Goal: Navigation & Orientation: Find specific page/section

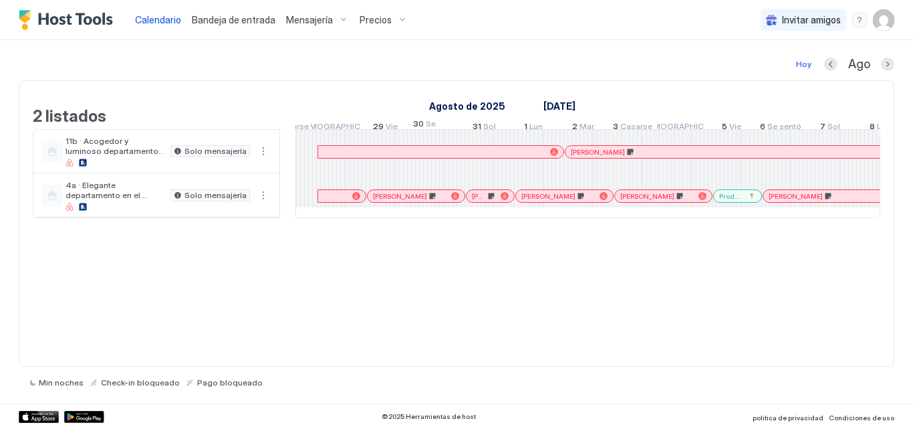
scroll to position [0, 1172]
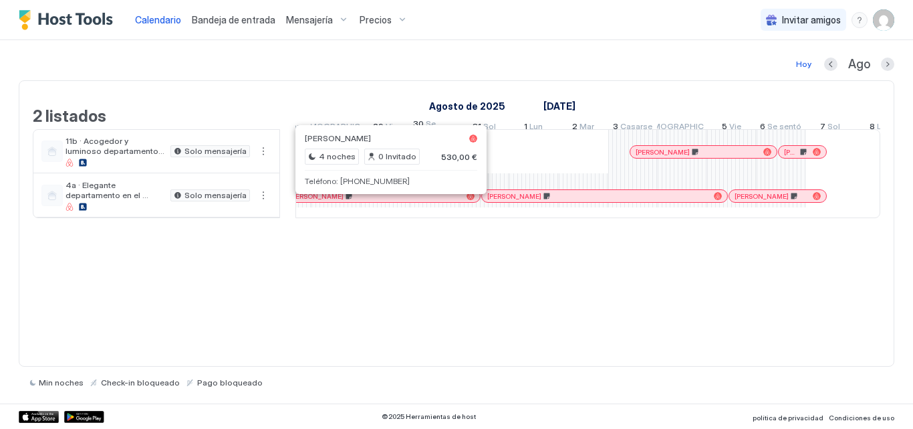
click at [380, 201] on div at bounding box center [380, 196] width 11 height 11
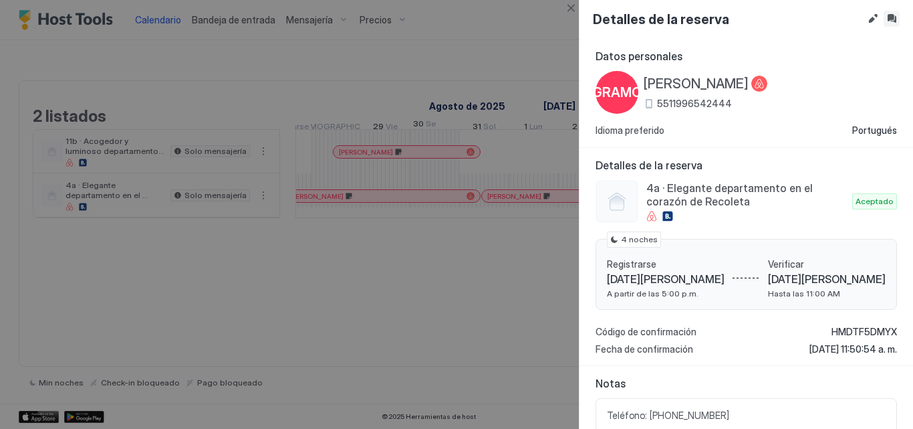
click at [897, 17] on button "Bandeja de entrada" at bounding box center [892, 19] width 16 height 16
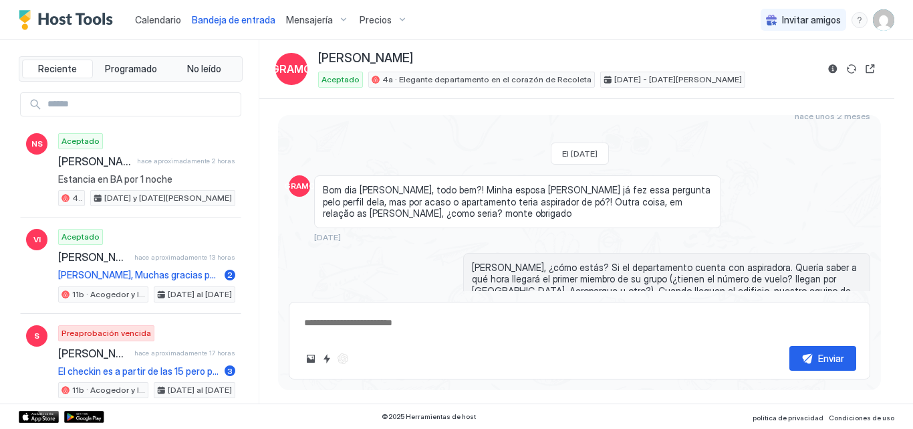
scroll to position [223, 0]
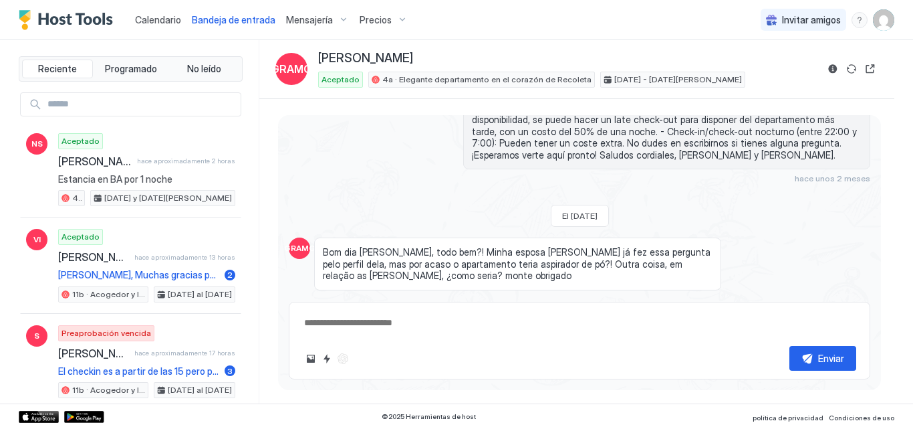
click at [175, 19] on font "Calendario" at bounding box center [158, 19] width 46 height 11
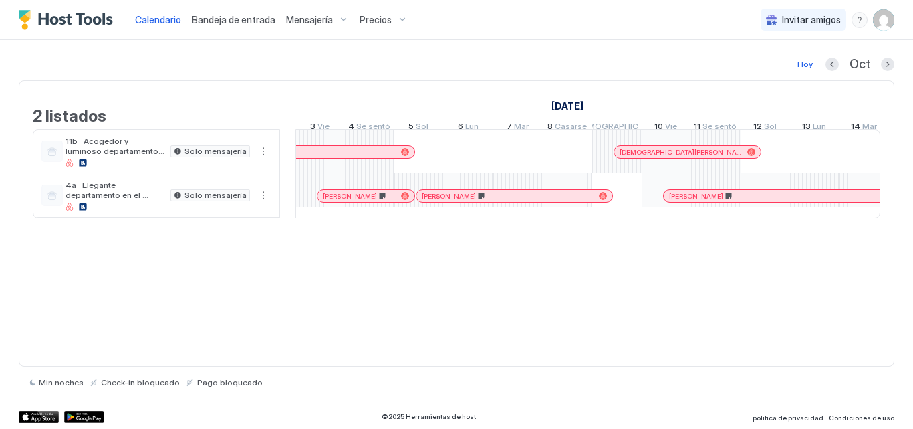
click at [698, 157] on div at bounding box center [698, 151] width 11 height 11
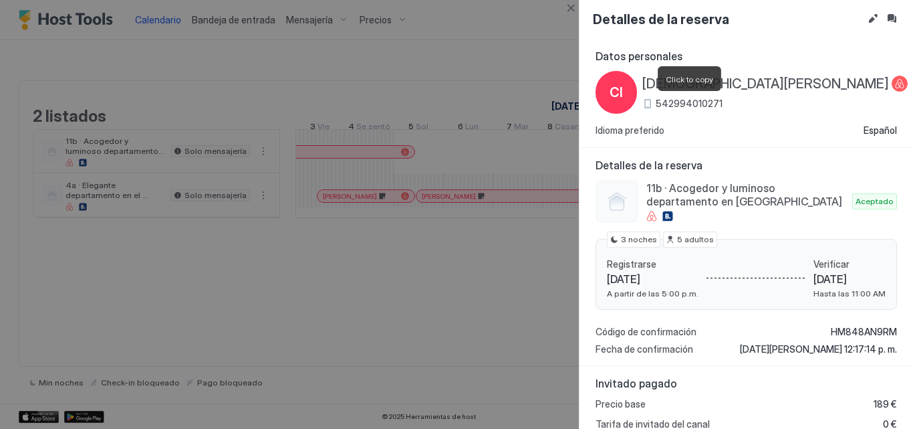
click at [683, 98] on font "542994010271" at bounding box center [689, 103] width 67 height 11
click at [871, 21] on button "Editar reserva" at bounding box center [873, 19] width 16 height 16
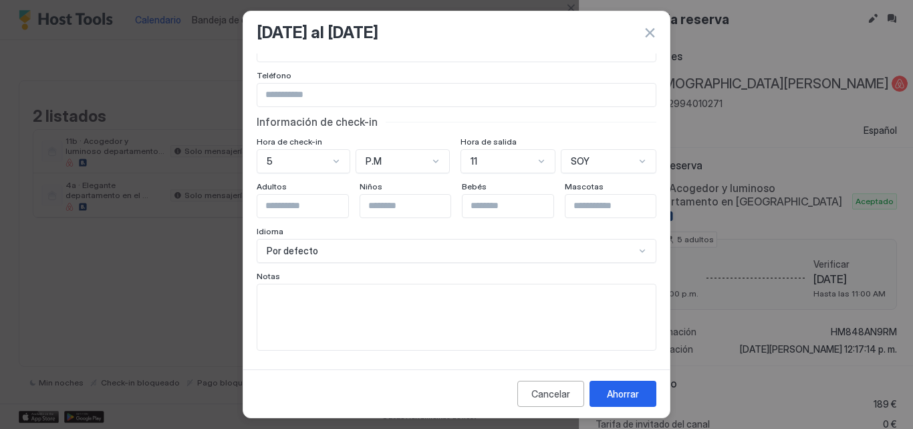
click at [372, 307] on textarea "Campo de entrada" at bounding box center [456, 317] width 399 height 66
paste textarea "**********"
type textarea "**********"
click at [609, 397] on font "Ahorrar" at bounding box center [623, 393] width 32 height 11
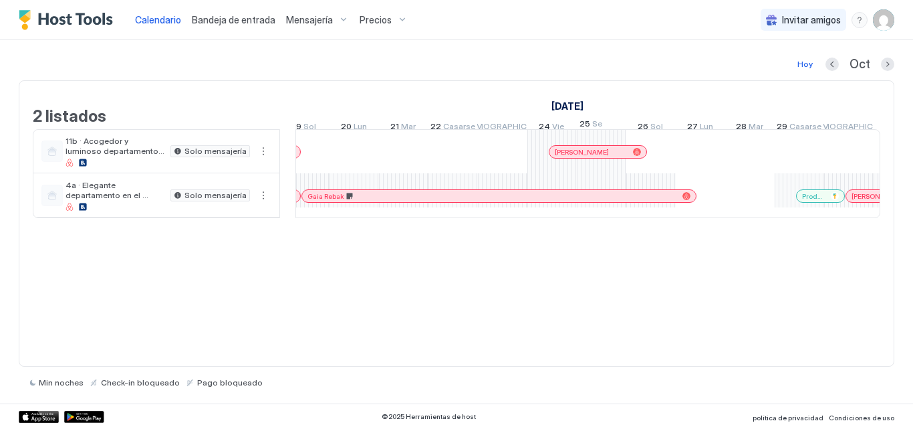
click at [619, 157] on div at bounding box center [618, 151] width 11 height 11
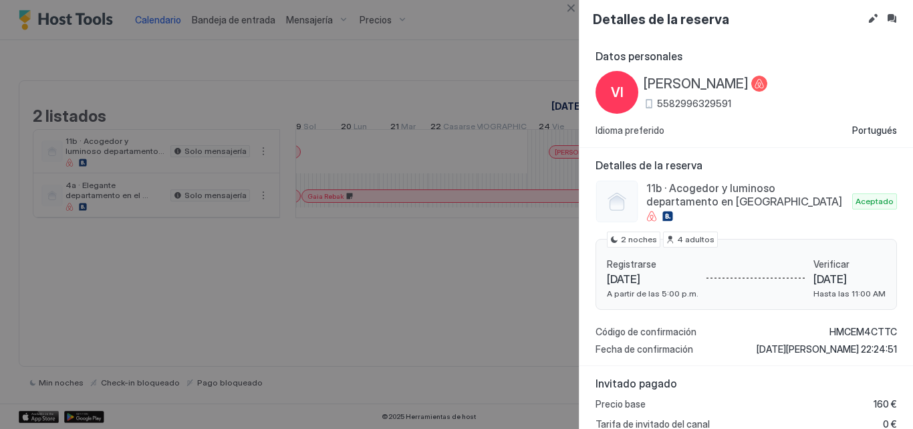
click at [689, 105] on font "5582996329591" at bounding box center [694, 103] width 74 height 11
click at [874, 15] on button "Editar reserva" at bounding box center [873, 19] width 16 height 16
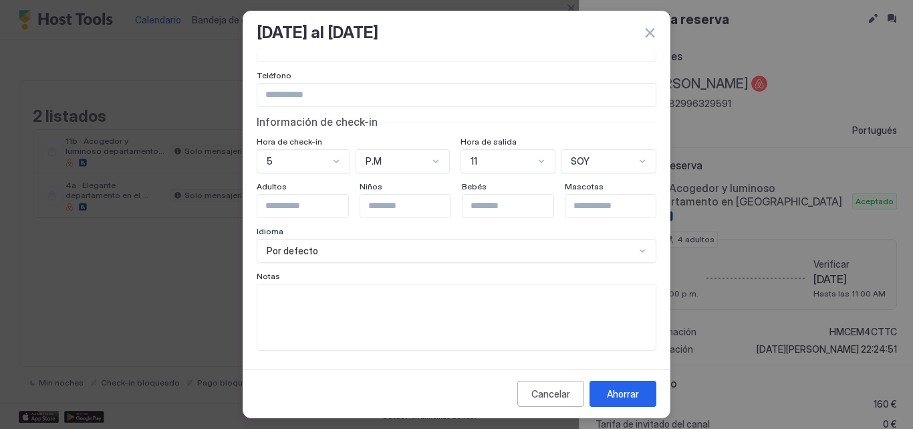
click at [362, 303] on textarea "Campo de entrada" at bounding box center [456, 317] width 399 height 66
paste textarea "**********"
type textarea "**********"
click at [611, 385] on button "Ahorrar" at bounding box center [623, 393] width 67 height 26
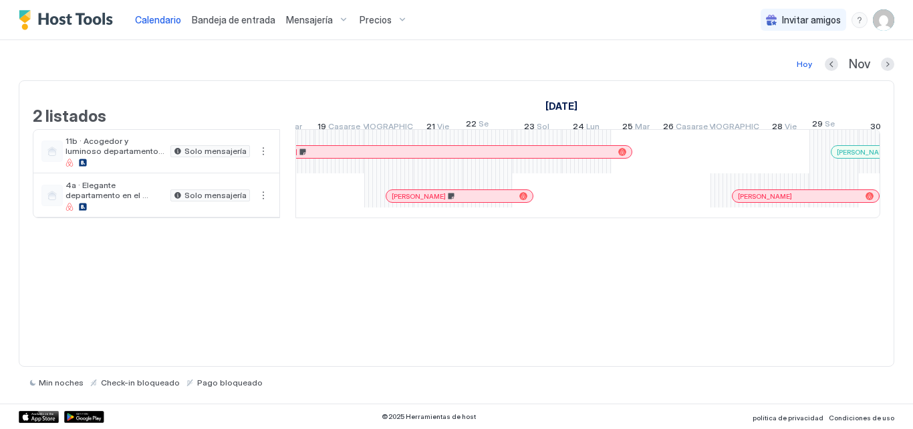
click at [798, 201] on div at bounding box center [798, 196] width 11 height 11
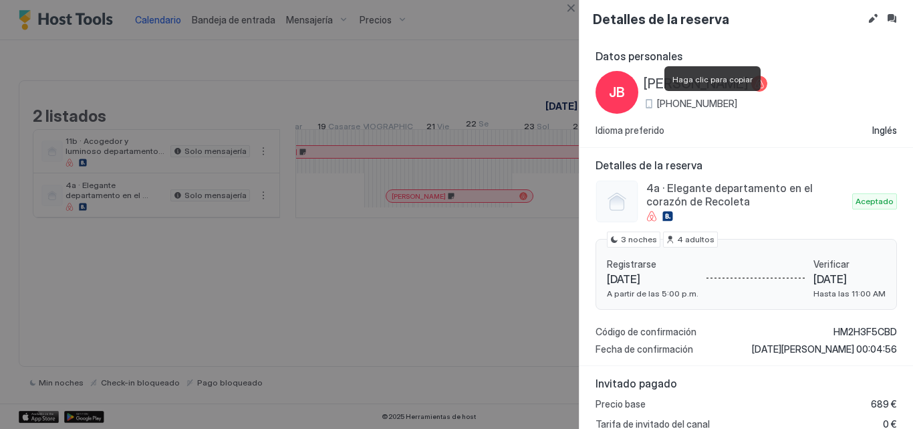
click at [707, 106] on font "[PHONE_NUMBER]" at bounding box center [697, 103] width 80 height 11
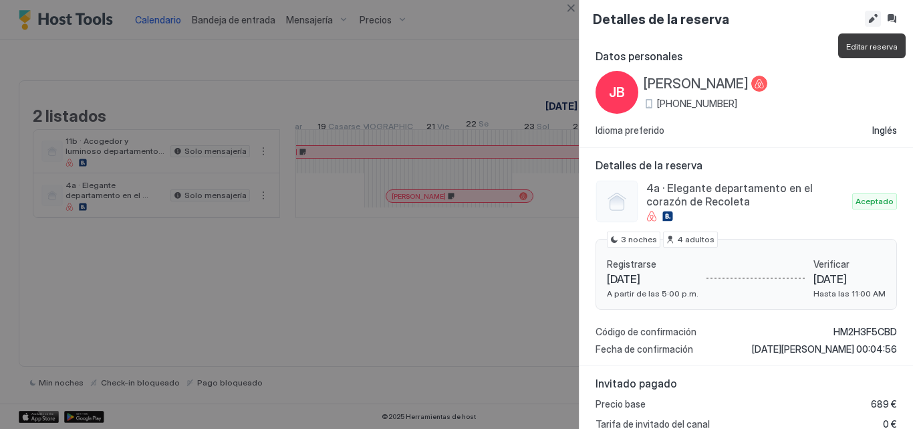
click at [876, 17] on button "Editar reserva" at bounding box center [873, 19] width 16 height 16
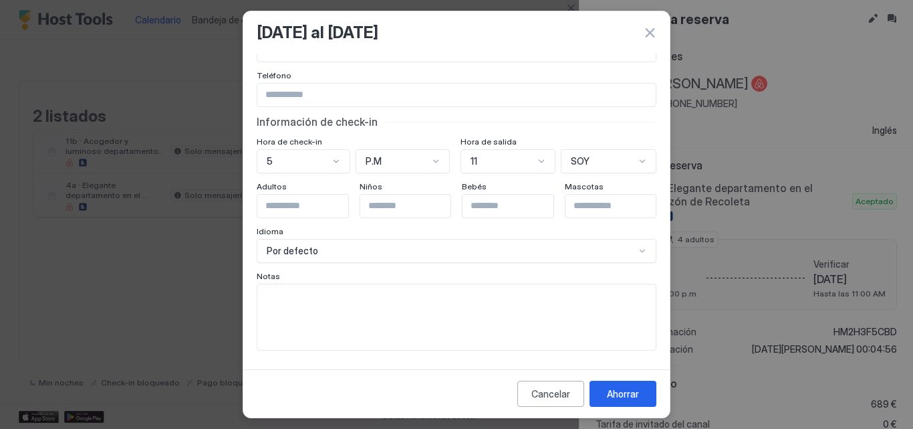
click at [323, 314] on textarea "Campo de entrada" at bounding box center [456, 317] width 399 height 66
paste textarea "**********"
click at [286, 296] on textarea "**********" at bounding box center [451, 317] width 388 height 66
type textarea "**********"
click at [606, 398] on button "Ahorrar" at bounding box center [623, 393] width 67 height 26
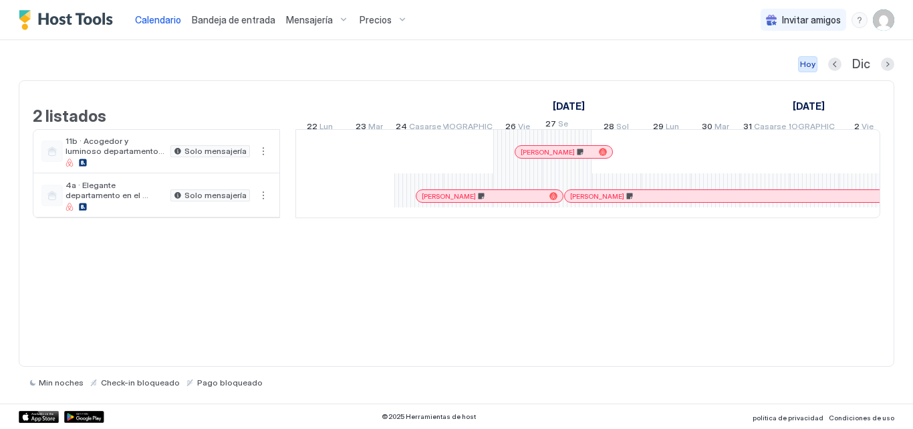
click at [806, 60] on font "Hoy" at bounding box center [807, 64] width 15 height 10
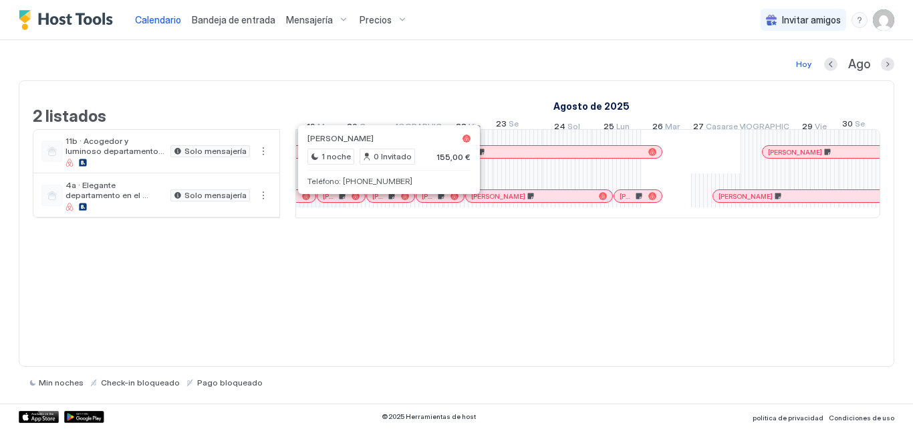
click at [379, 201] on div at bounding box center [379, 196] width 11 height 11
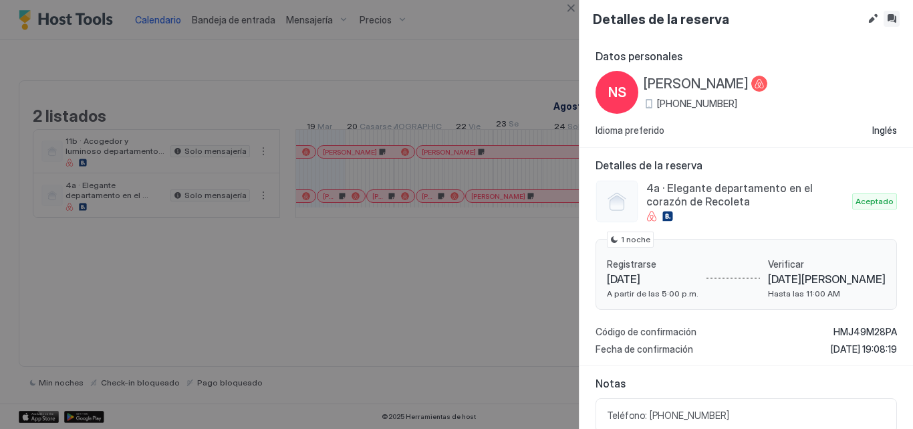
click at [891, 18] on button "Bandeja de entrada" at bounding box center [892, 19] width 16 height 16
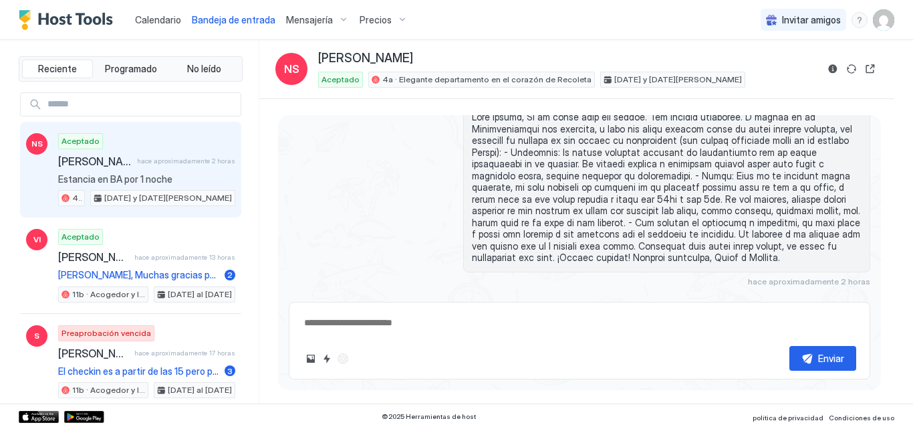
click at [161, 23] on font "Calendario" at bounding box center [158, 19] width 46 height 11
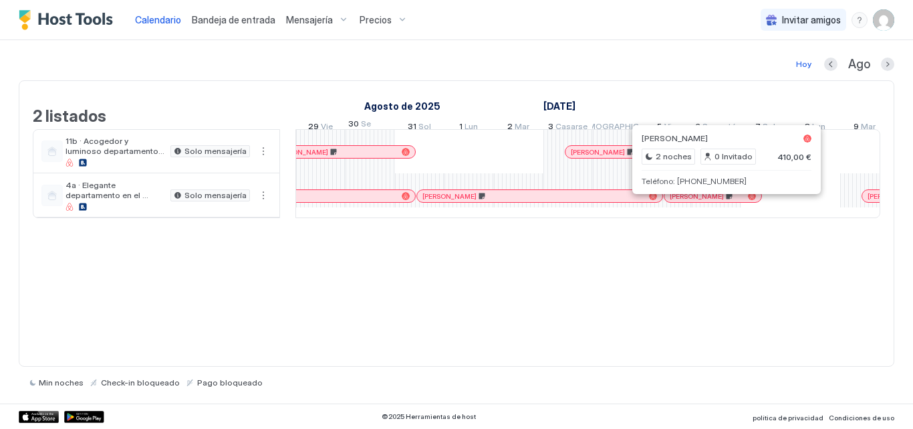
click at [716, 201] on div at bounding box center [716, 196] width 11 height 11
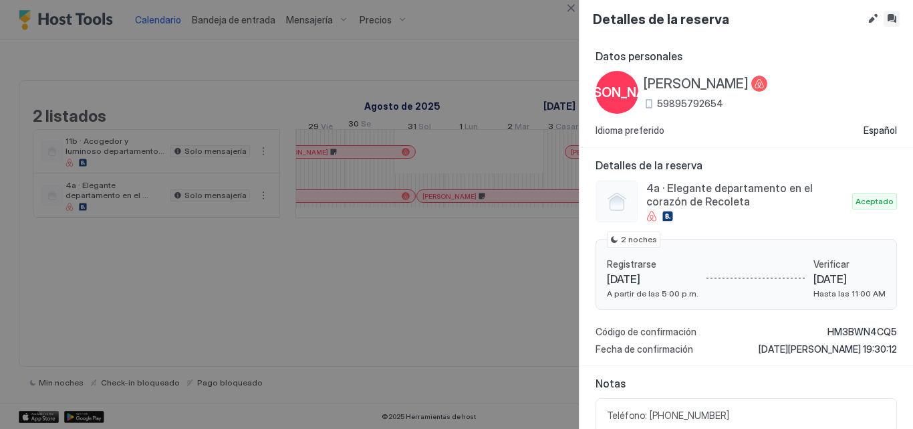
click at [893, 16] on button "Bandeja de entrada" at bounding box center [892, 19] width 16 height 16
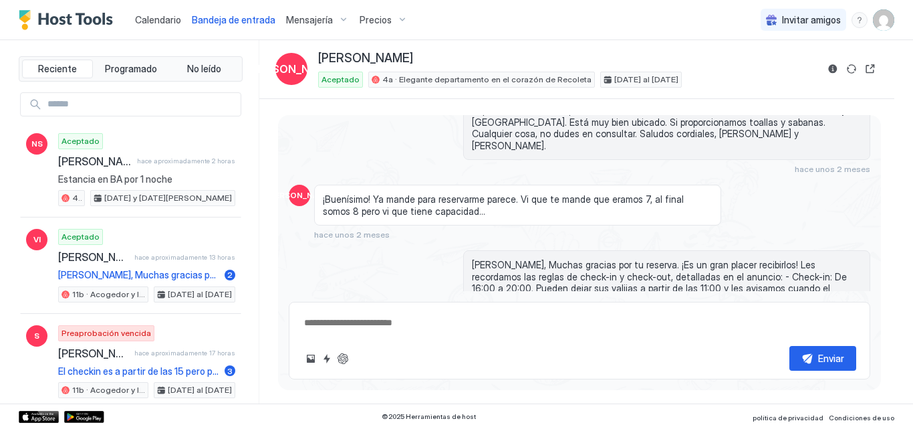
click at [150, 11] on div "Calendario" at bounding box center [158, 19] width 57 height 25
click at [152, 23] on font "Calendario" at bounding box center [158, 19] width 46 height 11
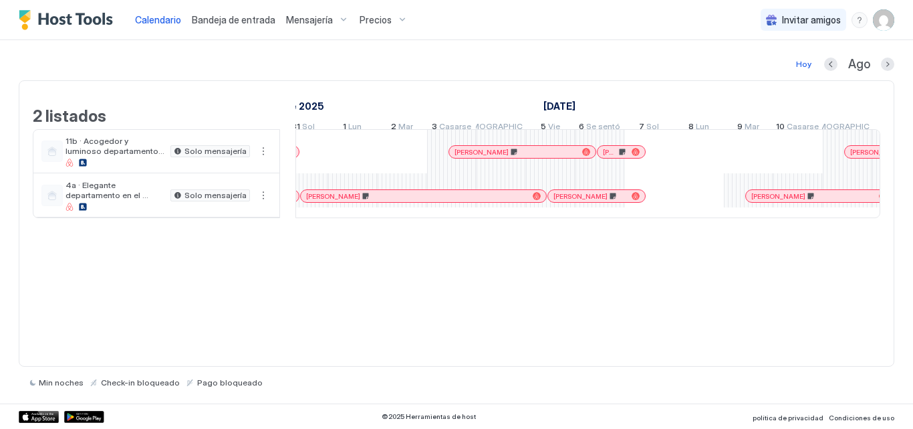
click at [645, 213] on div "[PERSON_NAME] [PERSON_NAME] Dos [PERSON_NAME] [PERSON_NAME] [PERSON_NAME] [PERS…" at bounding box center [229, 174] width 2573 height 88
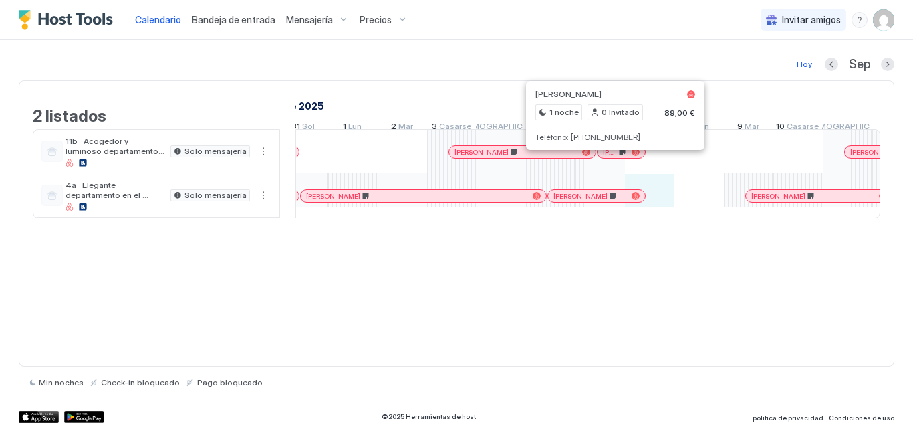
click at [611, 157] on div at bounding box center [611, 151] width 11 height 11
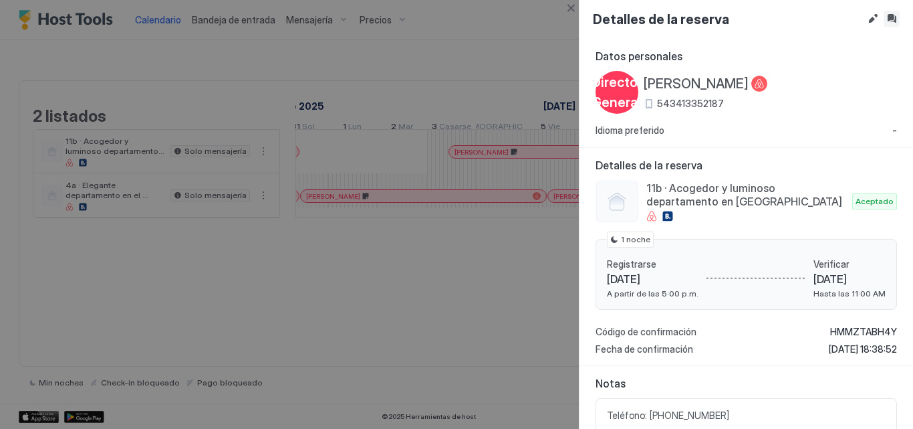
click at [892, 15] on button "Bandeja de entrada" at bounding box center [892, 19] width 16 height 16
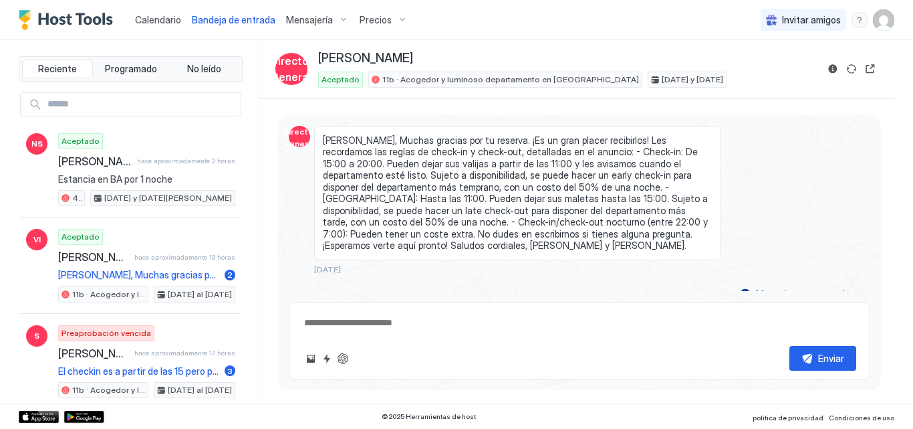
click at [150, 19] on font "Calendario" at bounding box center [158, 19] width 46 height 11
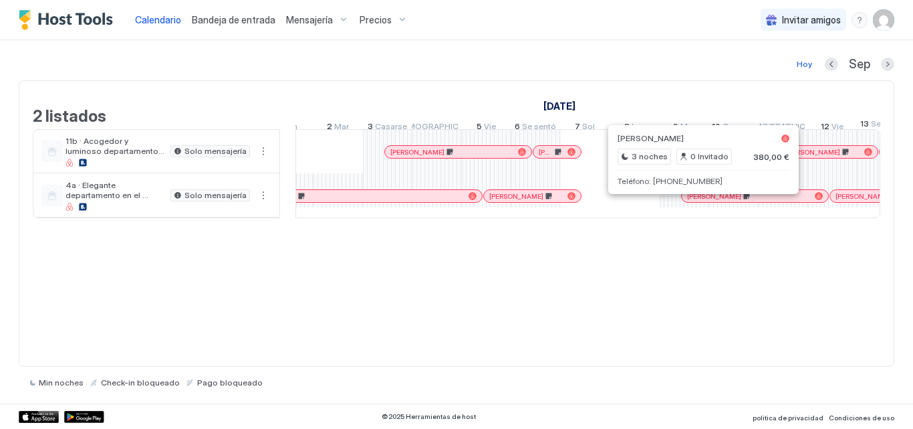
click at [693, 201] on div at bounding box center [693, 196] width 11 height 11
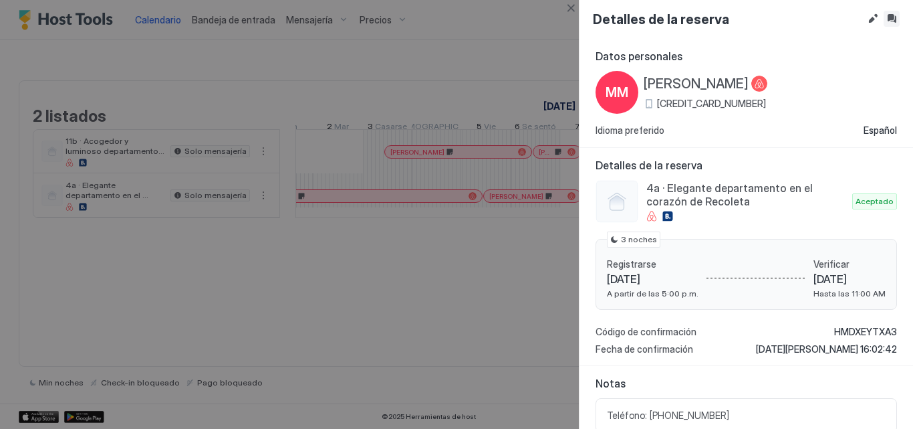
click at [896, 20] on button "Bandeja de entrada" at bounding box center [892, 19] width 16 height 16
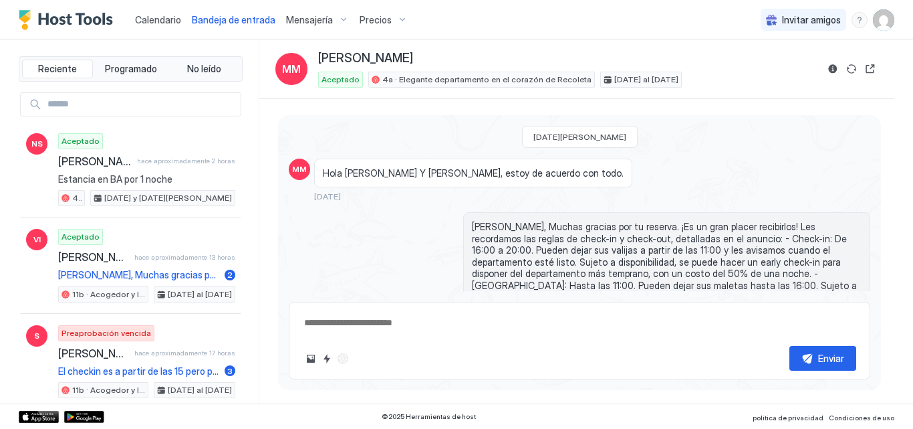
click at [146, 15] on font "Calendario" at bounding box center [158, 19] width 46 height 11
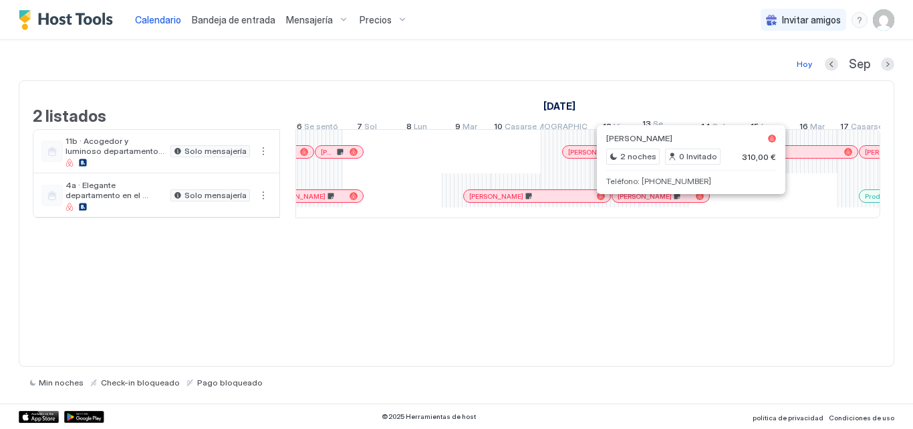
click at [681, 201] on div at bounding box center [680, 196] width 11 height 11
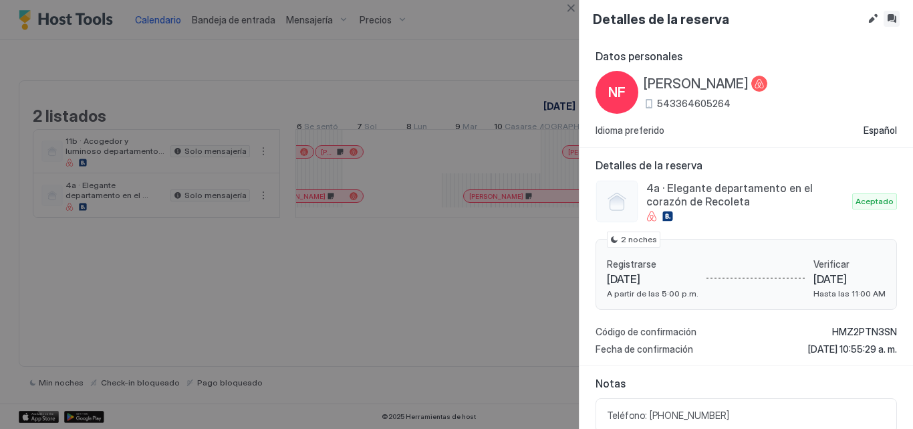
click at [891, 18] on button "Bandeja de entrada" at bounding box center [892, 19] width 16 height 16
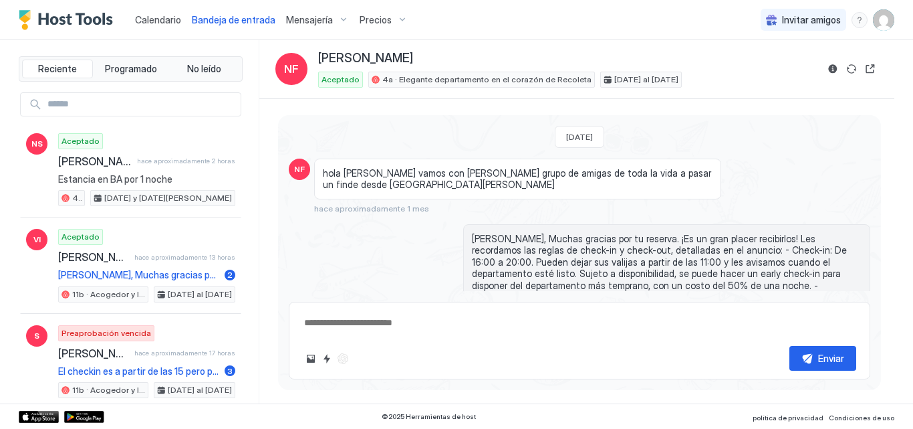
click at [142, 24] on font "Calendario" at bounding box center [158, 19] width 46 height 11
